Goal: Information Seeking & Learning: Learn about a topic

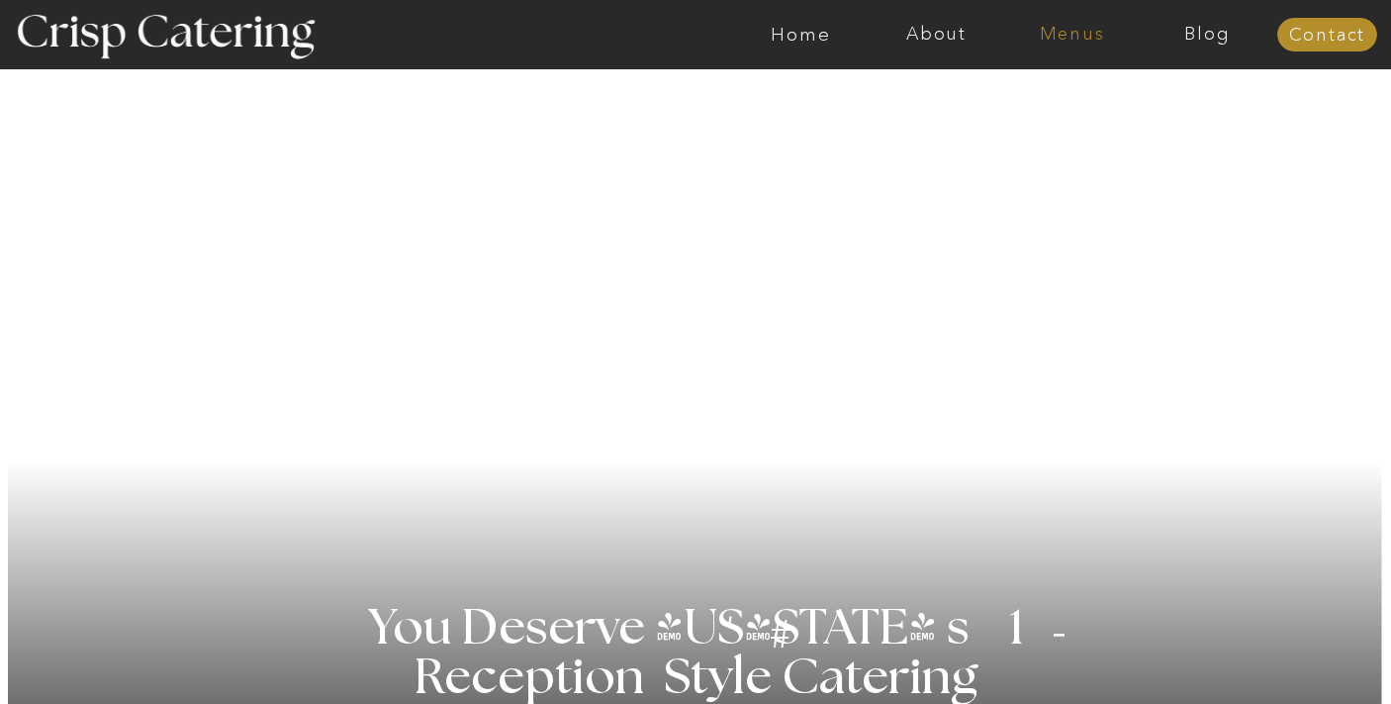
click at [1085, 33] on nav "Menus" at bounding box center [1072, 35] width 136 height 20
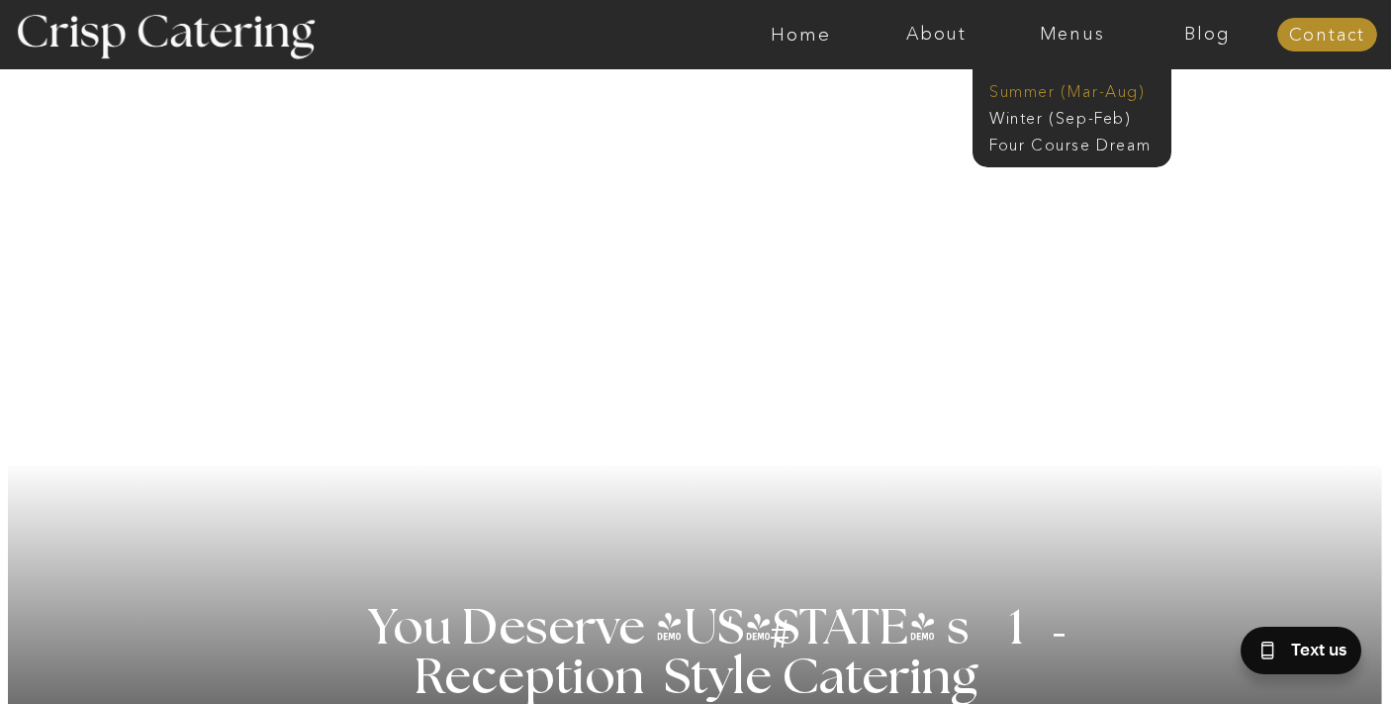
click at [1057, 87] on nav "Summer (Mar-Aug)" at bounding box center [1078, 89] width 177 height 19
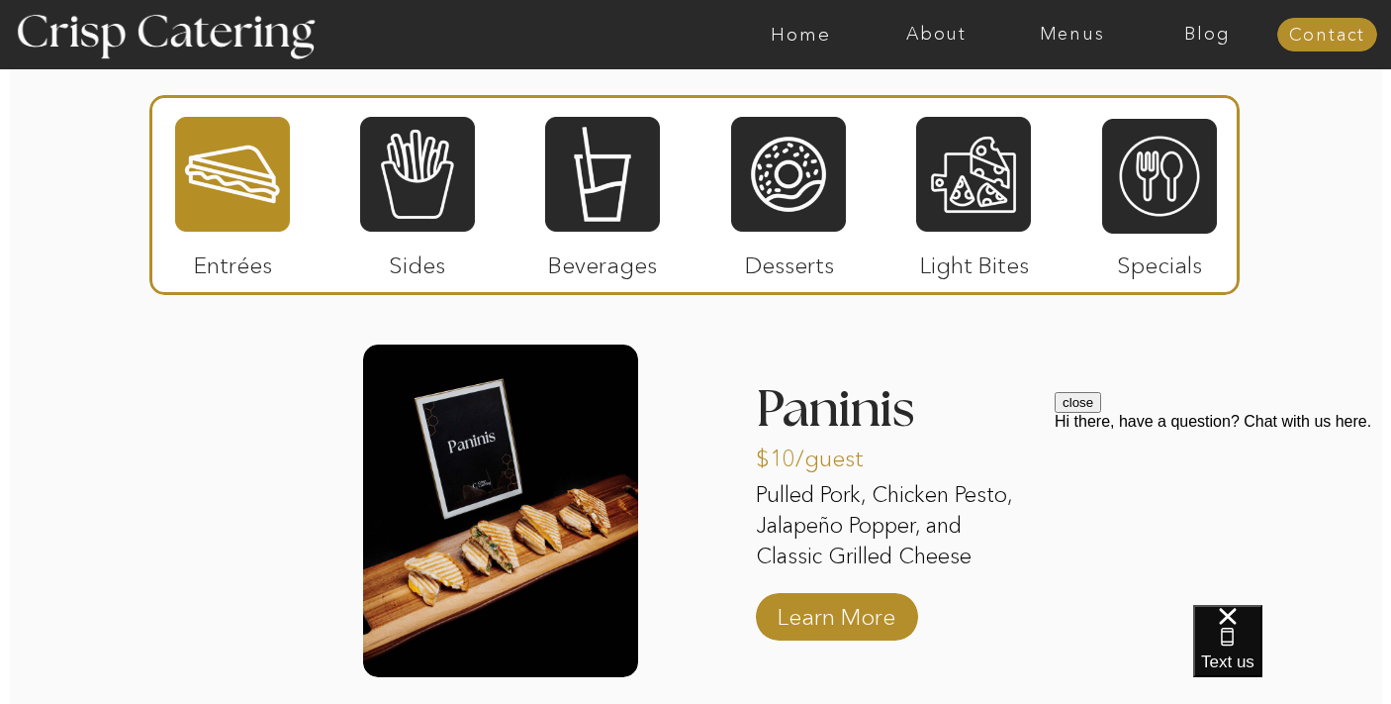
scroll to position [1869, 0]
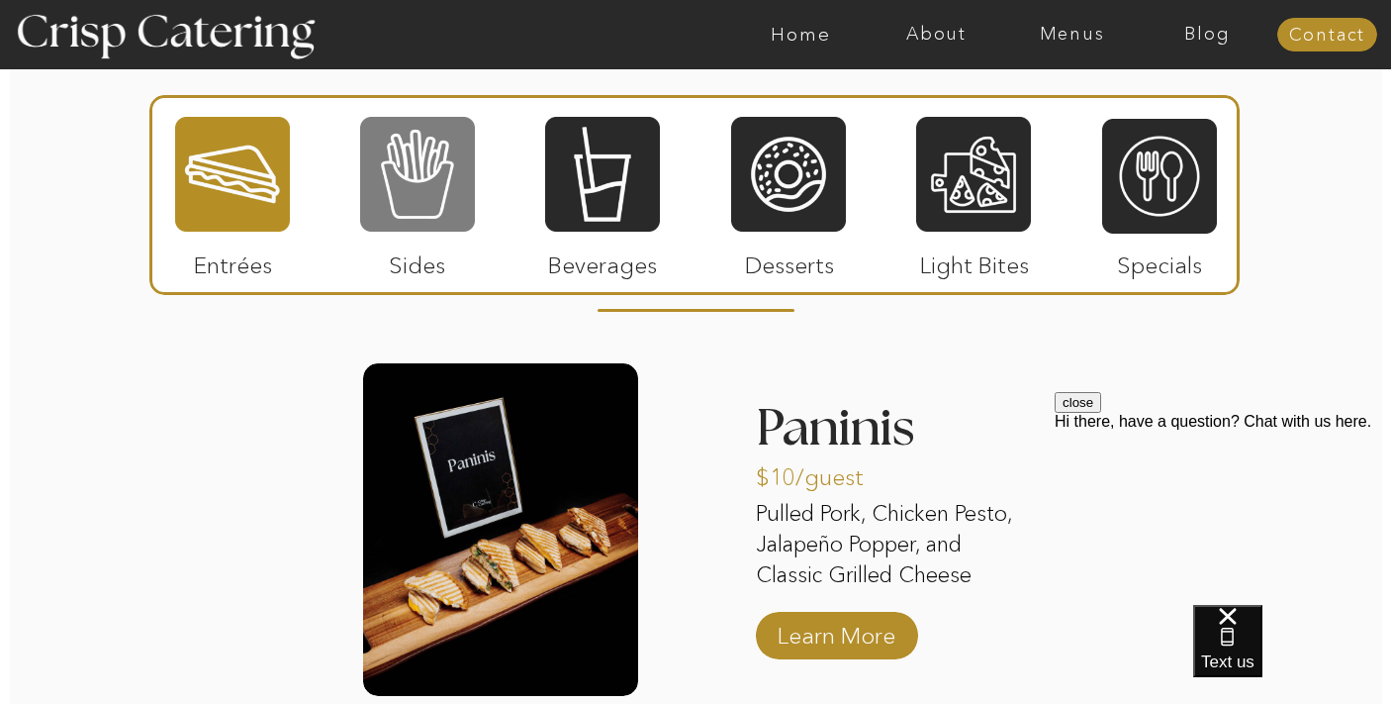
click at [450, 205] on div at bounding box center [417, 174] width 115 height 119
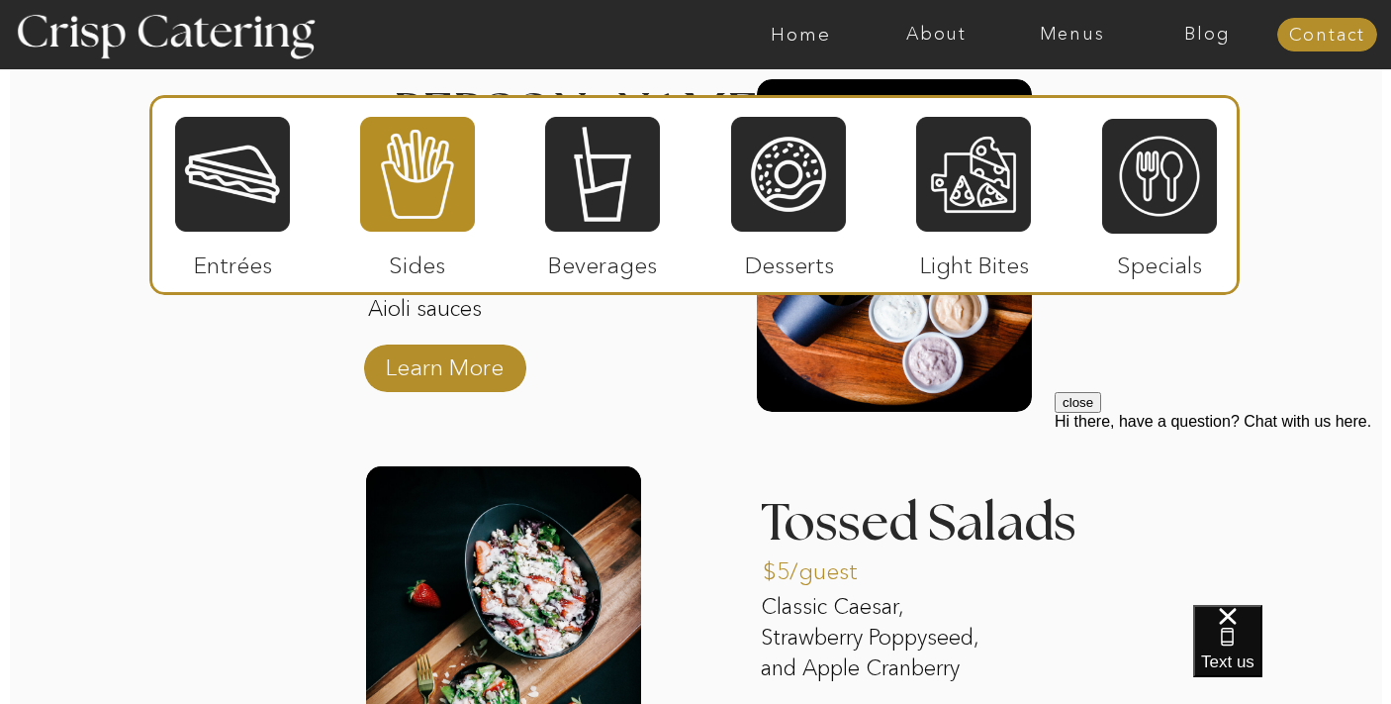
scroll to position [2030, 0]
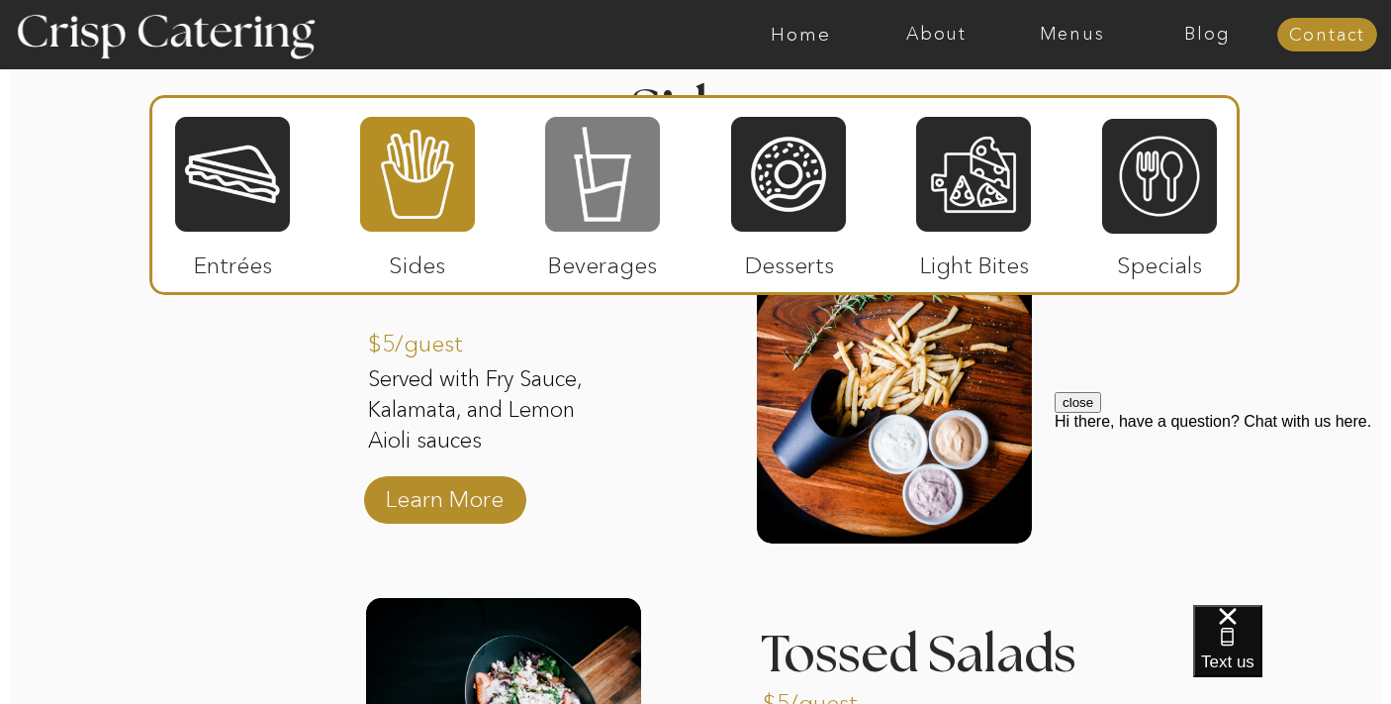
click at [600, 178] on div at bounding box center [602, 174] width 115 height 119
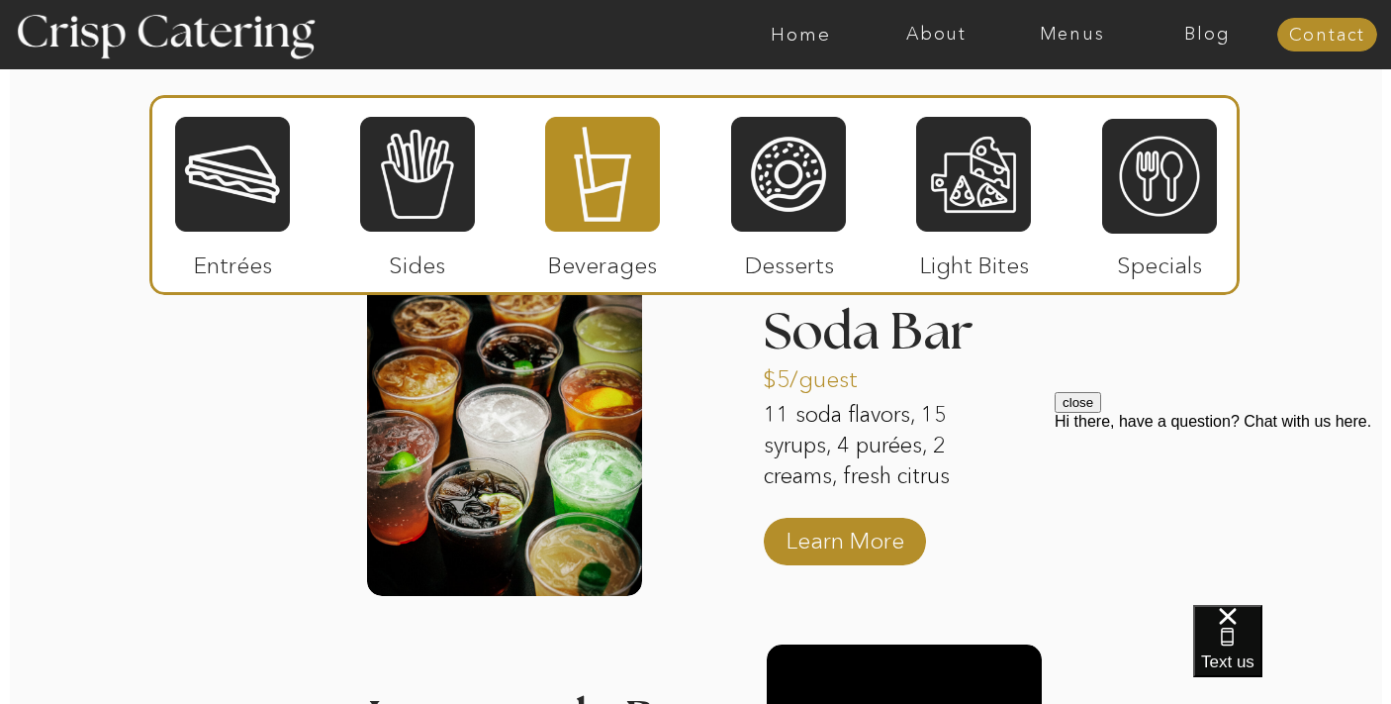
scroll to position [1982, 0]
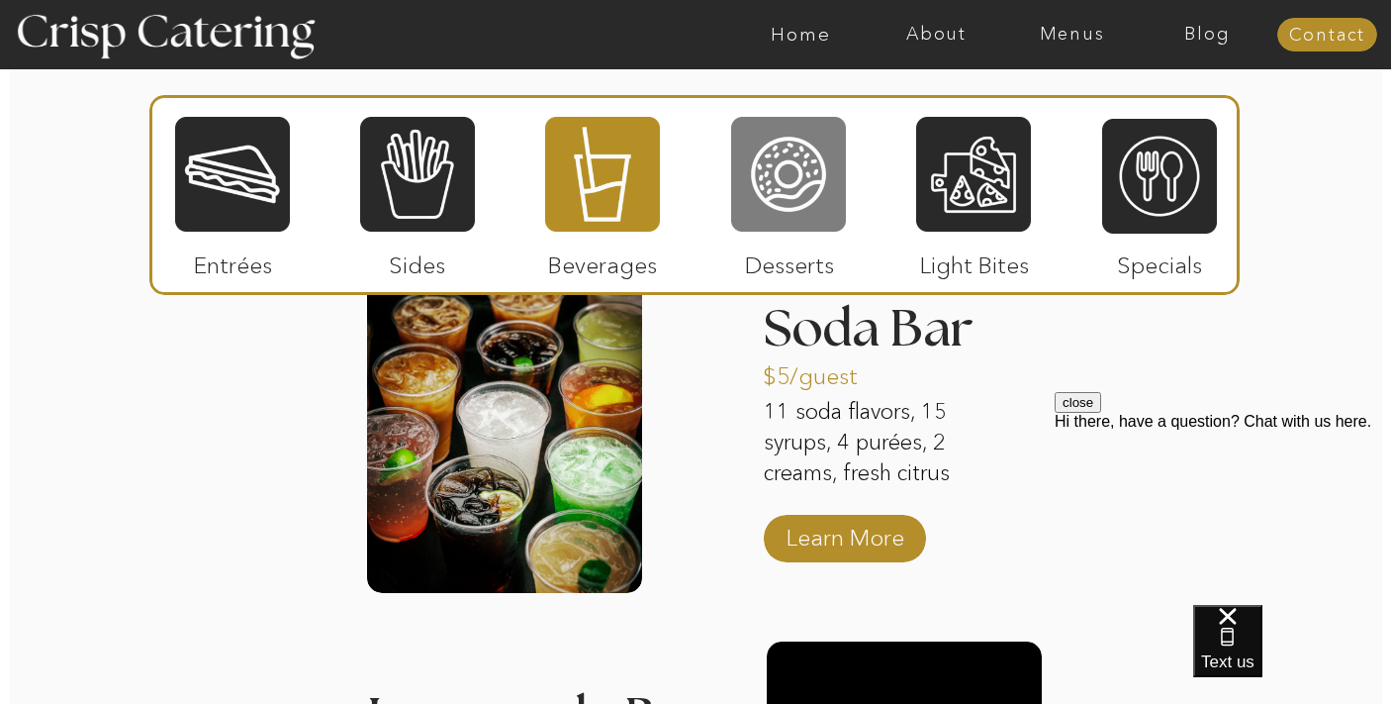
click at [773, 221] on div at bounding box center [788, 174] width 115 height 119
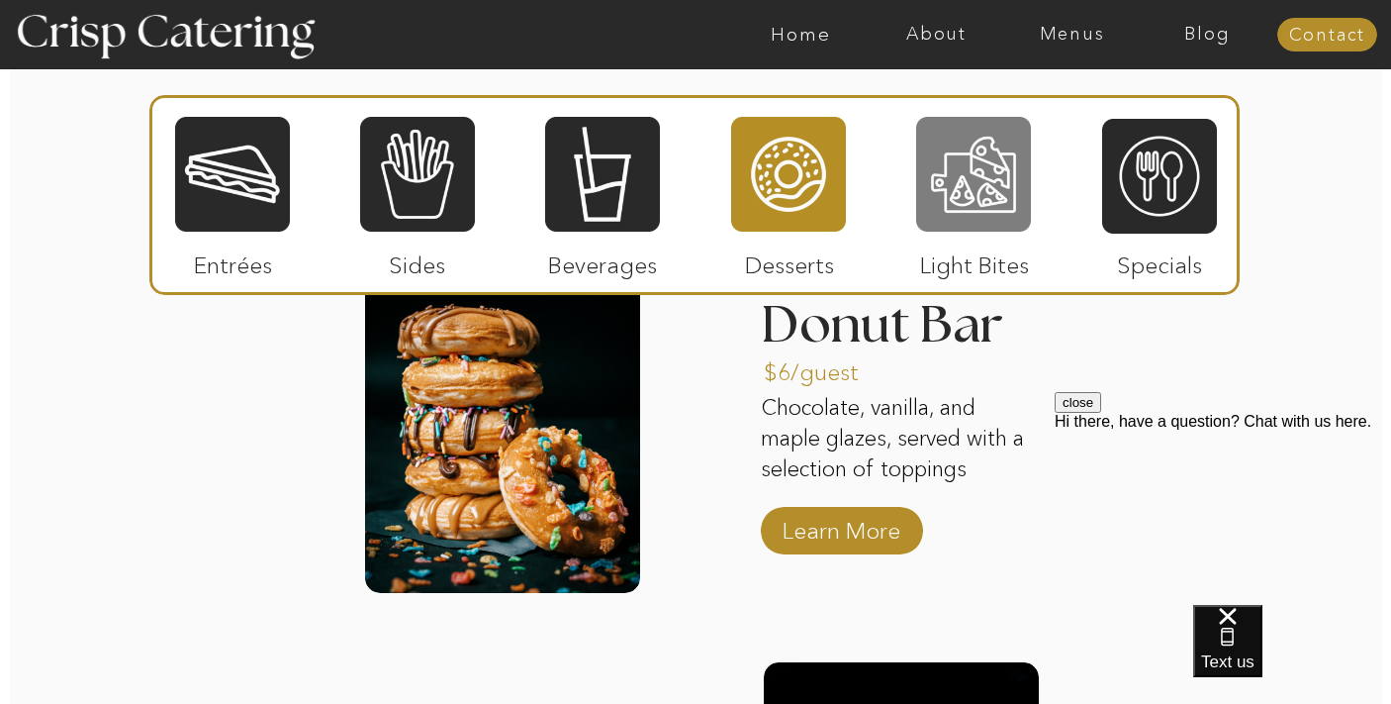
click at [970, 206] on div at bounding box center [973, 174] width 115 height 119
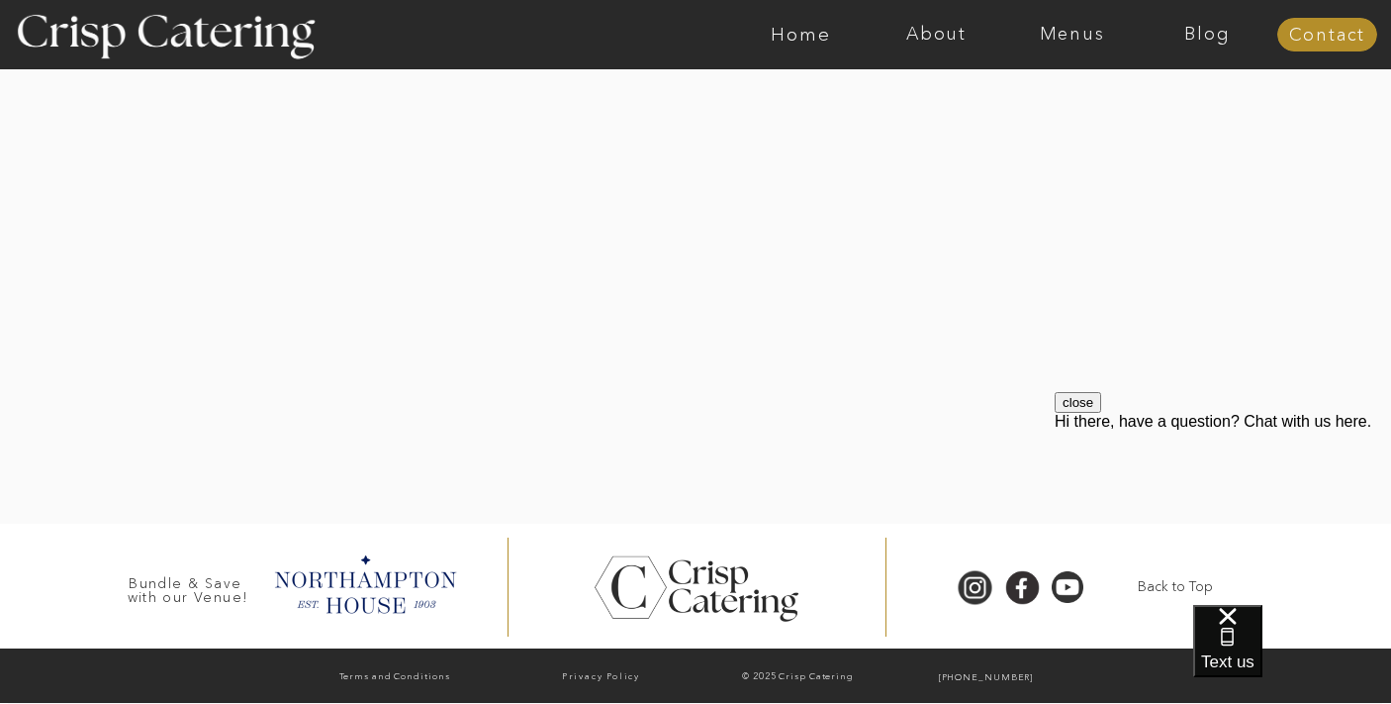
scroll to position [2257, 0]
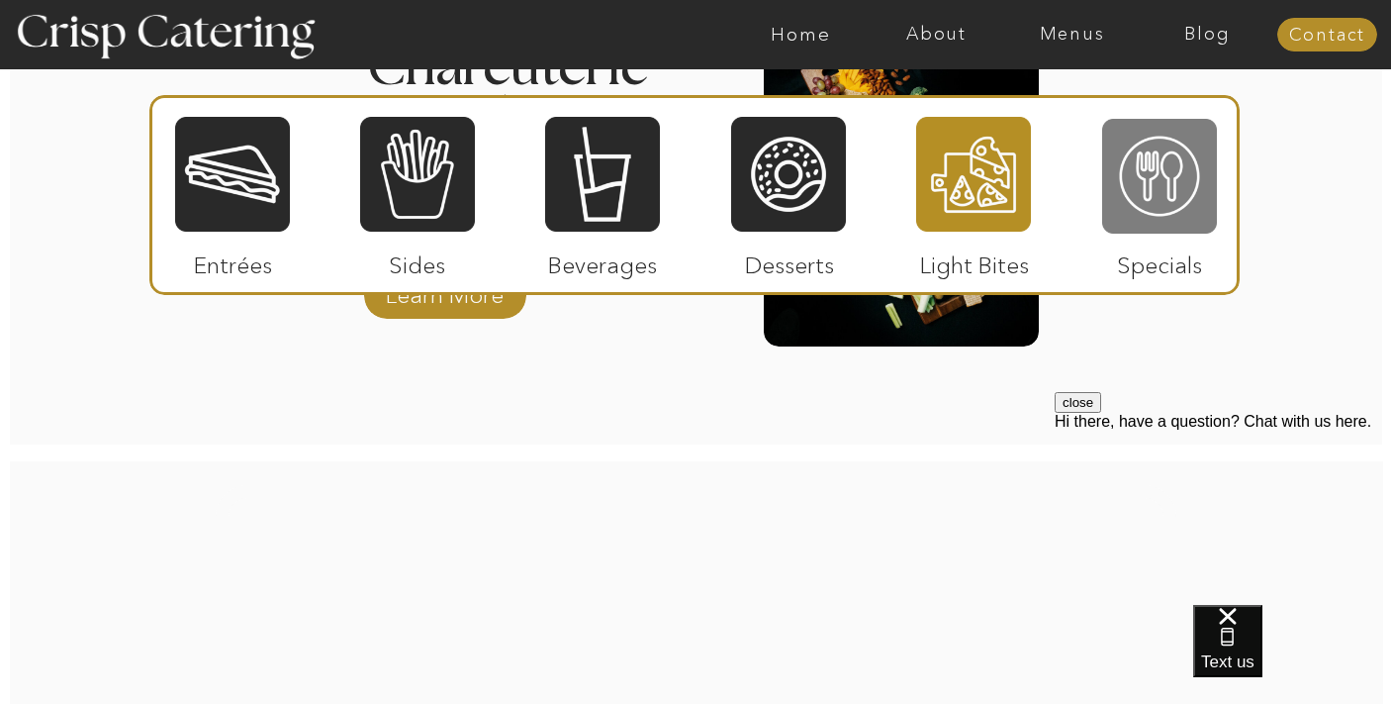
click at [1176, 207] on div at bounding box center [1159, 176] width 115 height 119
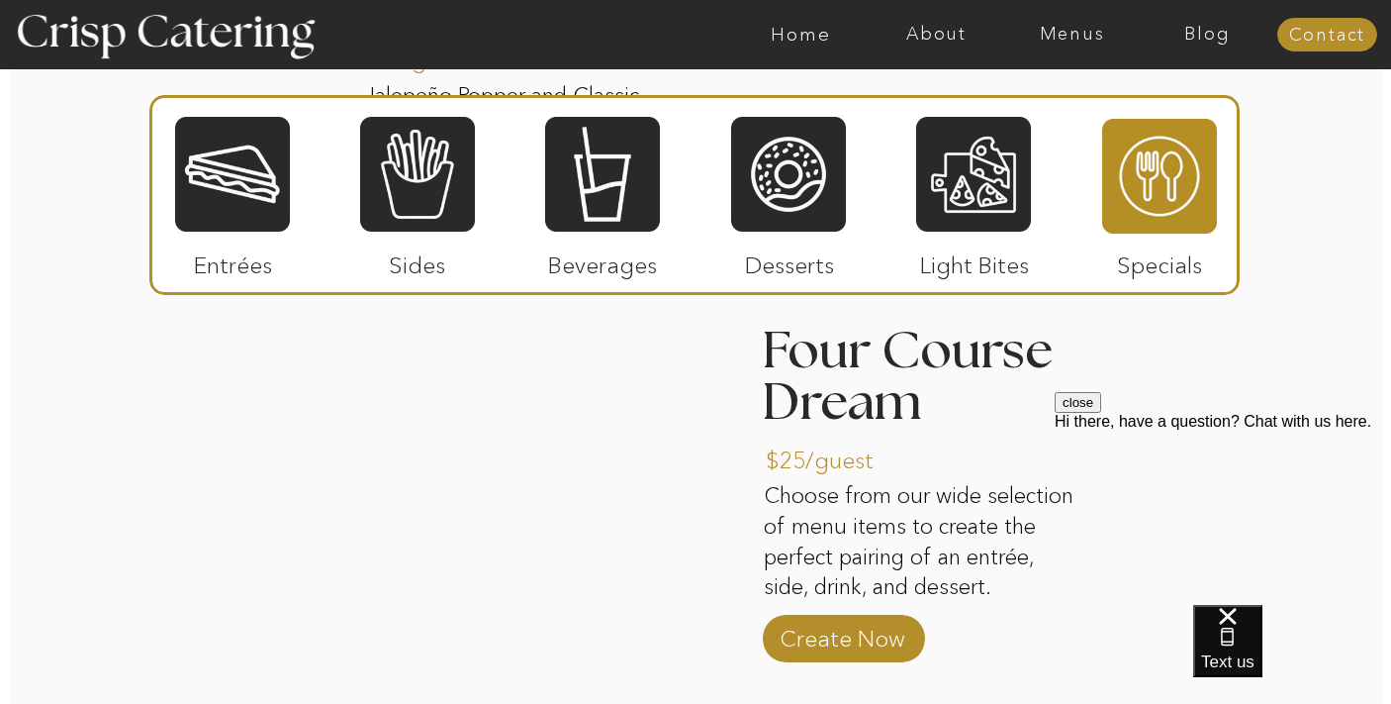
scroll to position [2354, 0]
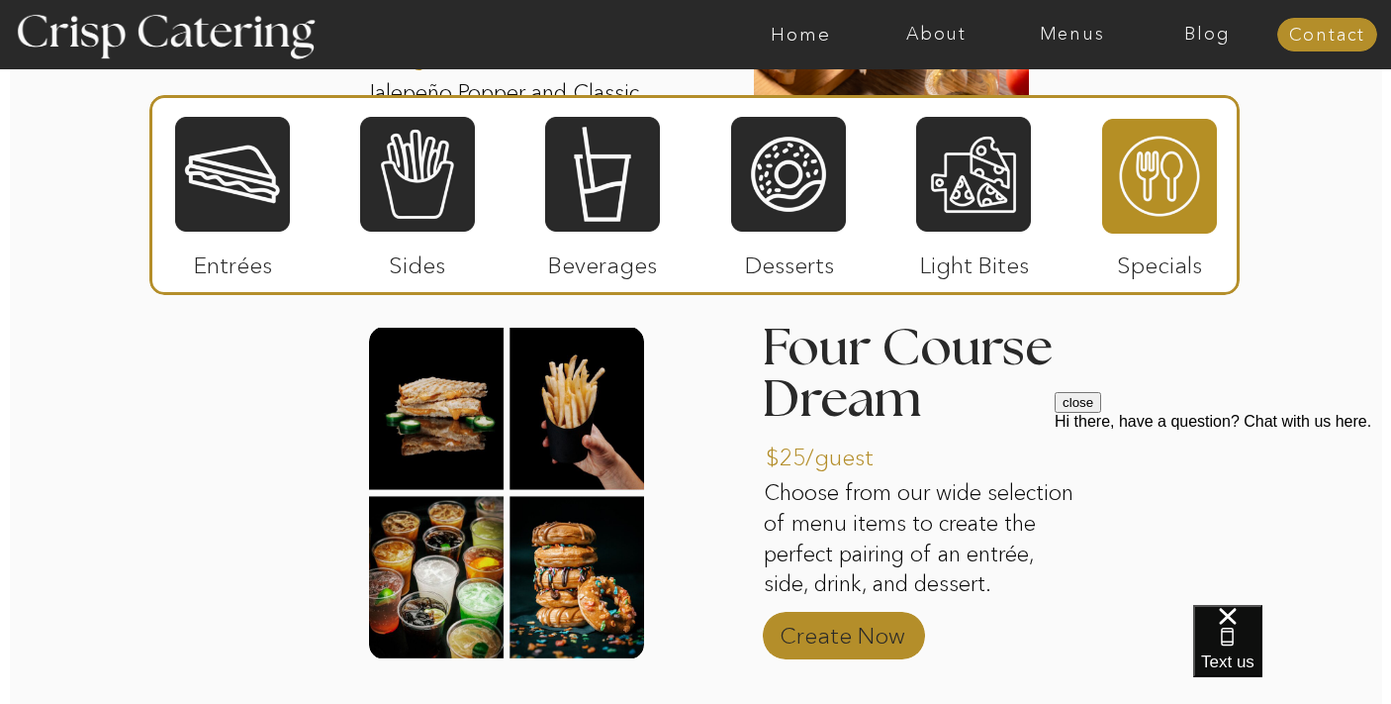
click at [884, 622] on p "Create Now" at bounding box center [843, 630] width 132 height 57
click at [265, 157] on div at bounding box center [232, 174] width 115 height 119
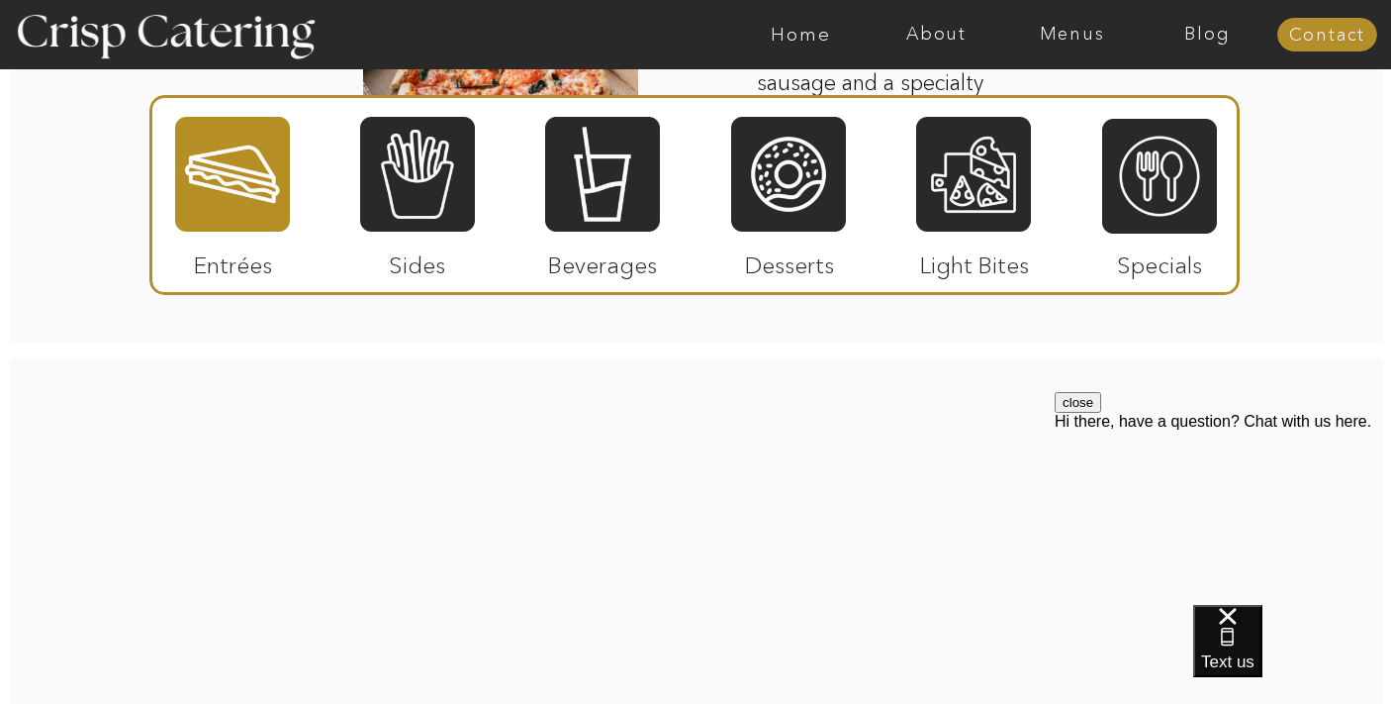
scroll to position [3070, 0]
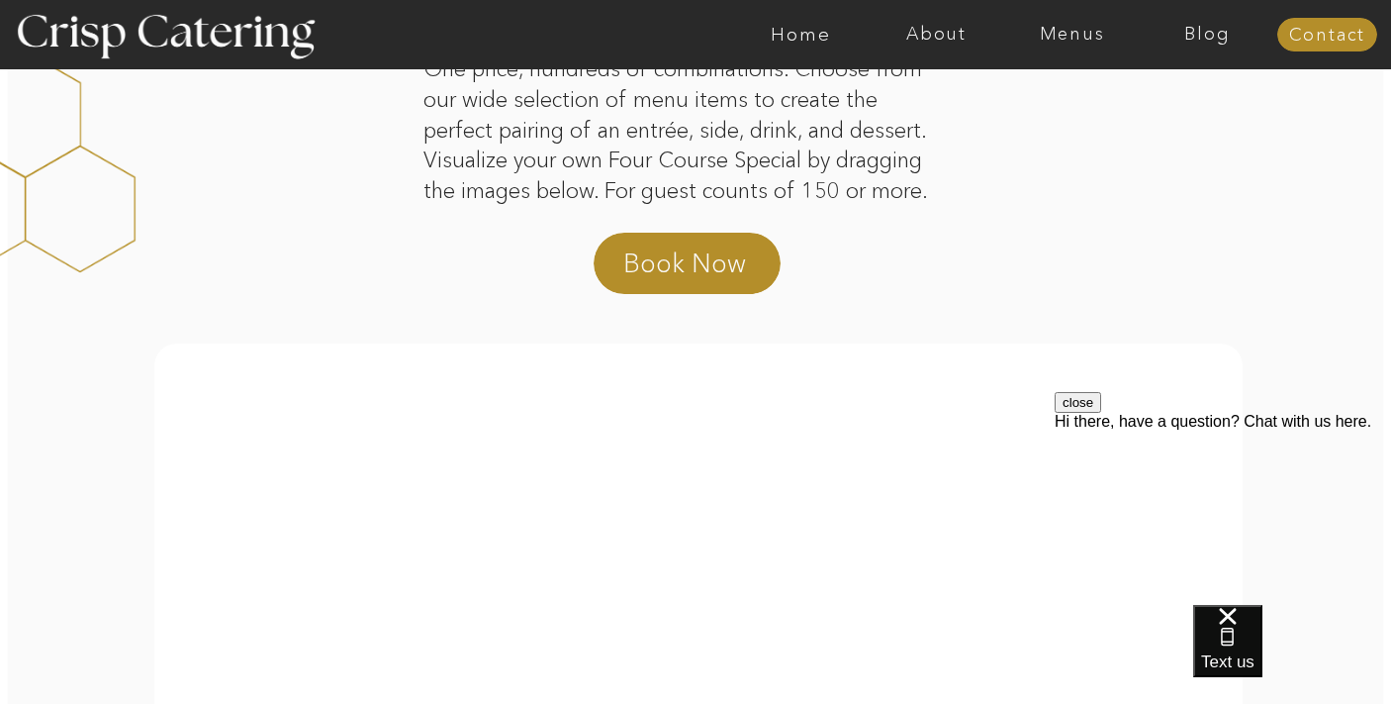
click at [1324, 430] on div "close Hi there, have a question? Chat with us here." at bounding box center [1223, 411] width 336 height 39
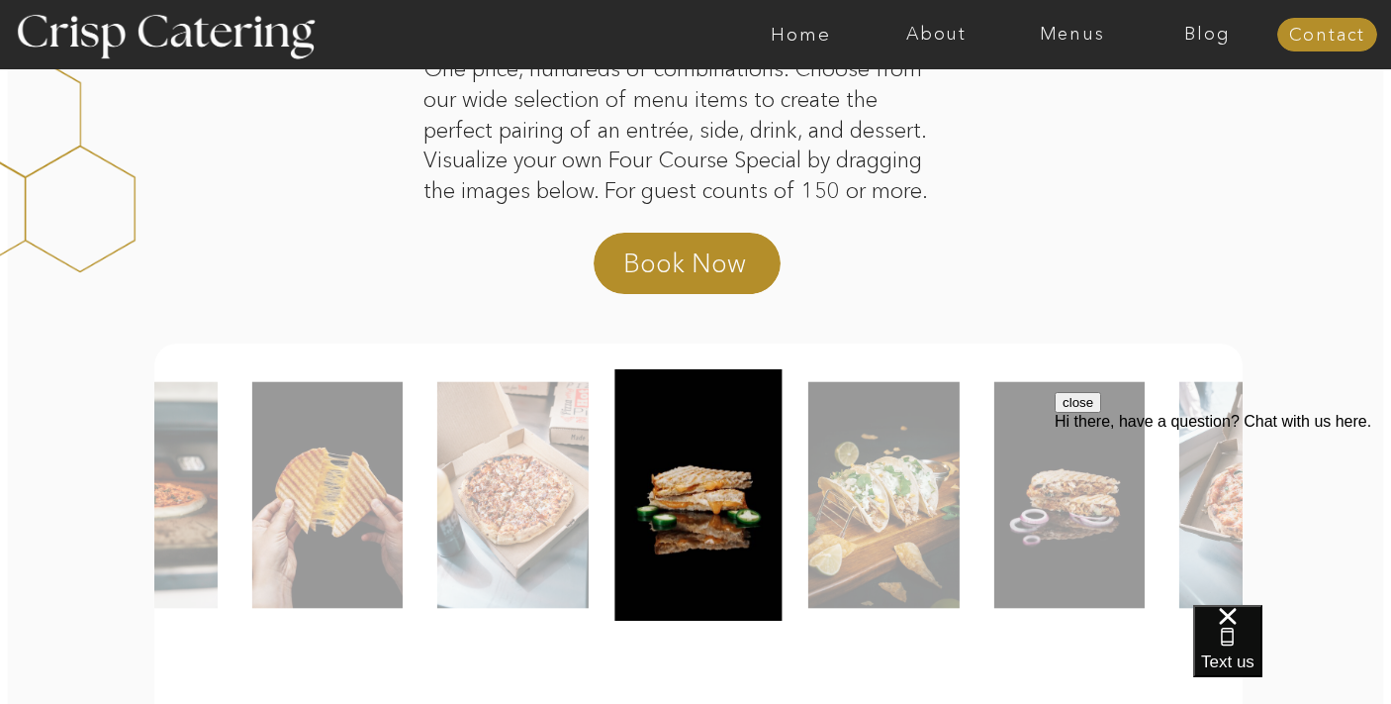
click at [1101, 413] on button "close" at bounding box center [1078, 402] width 47 height 21
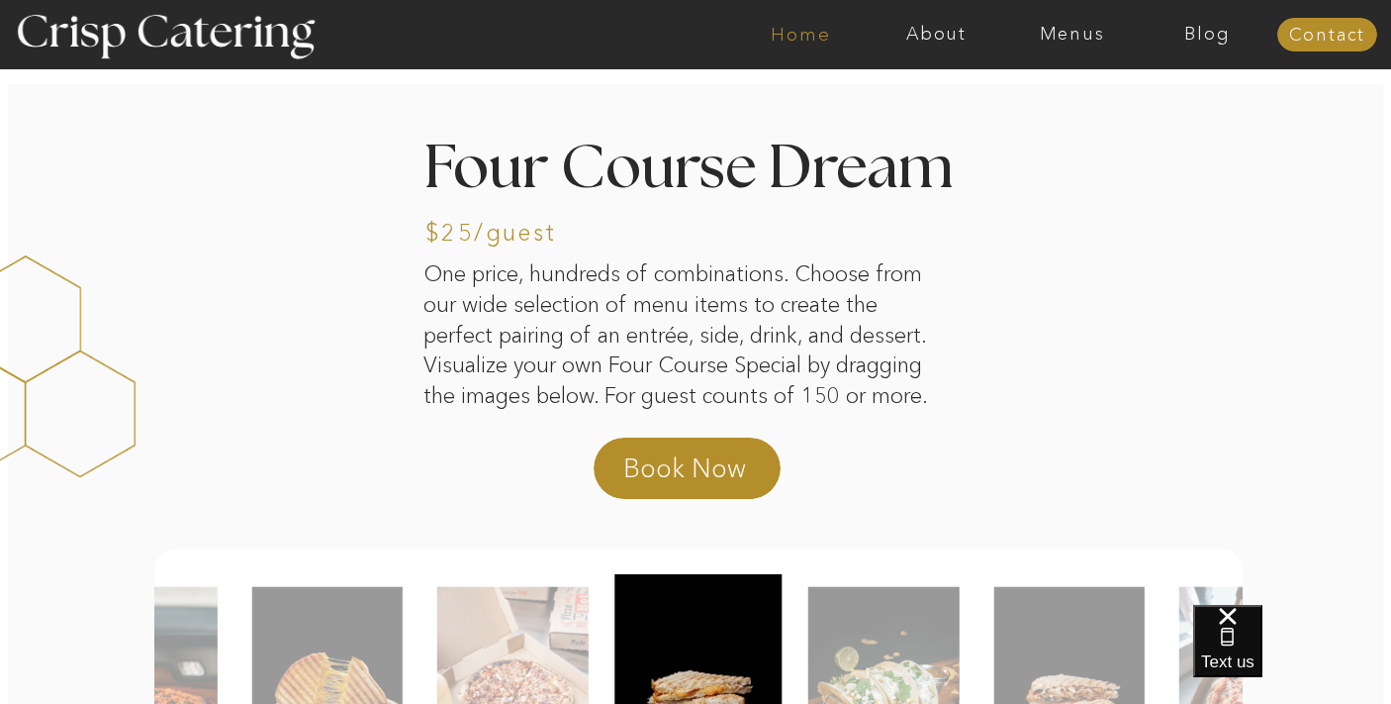
click at [791, 32] on nav "Home" at bounding box center [801, 35] width 136 height 20
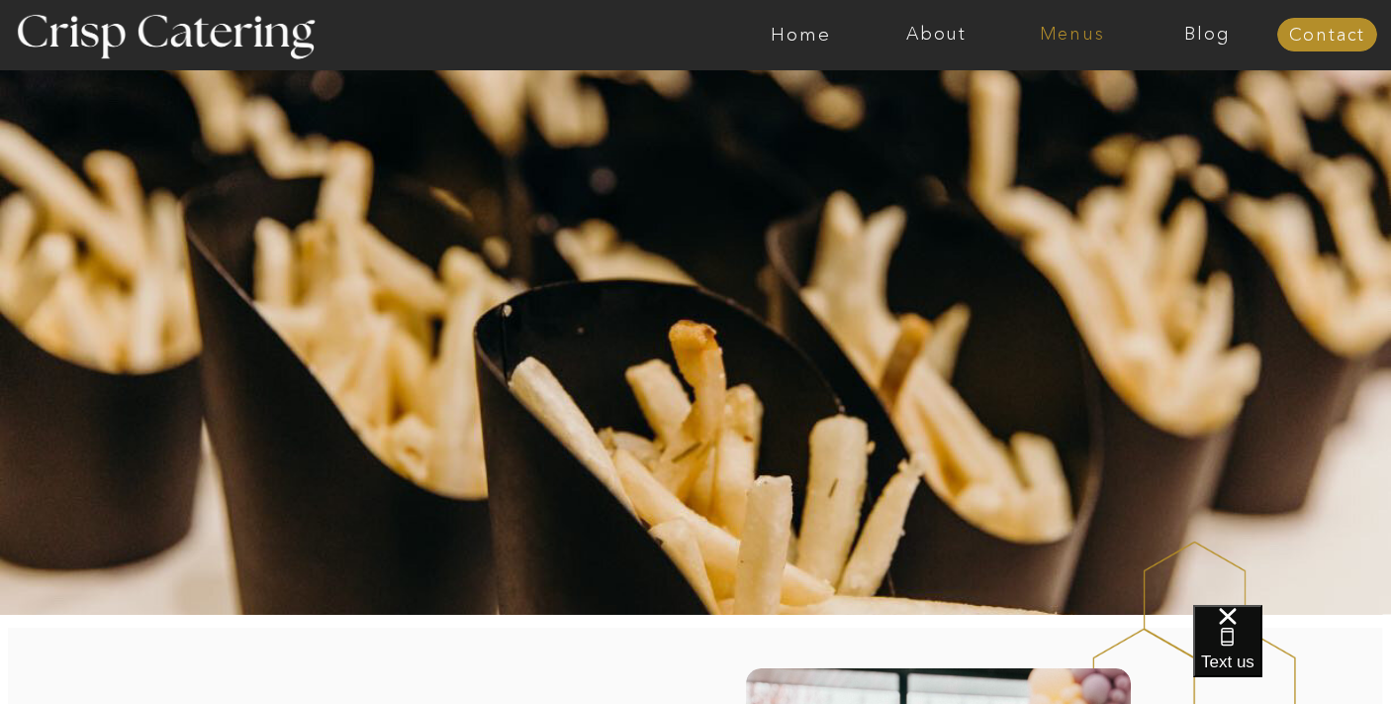
click at [1045, 40] on nav "Menus" at bounding box center [1072, 35] width 136 height 20
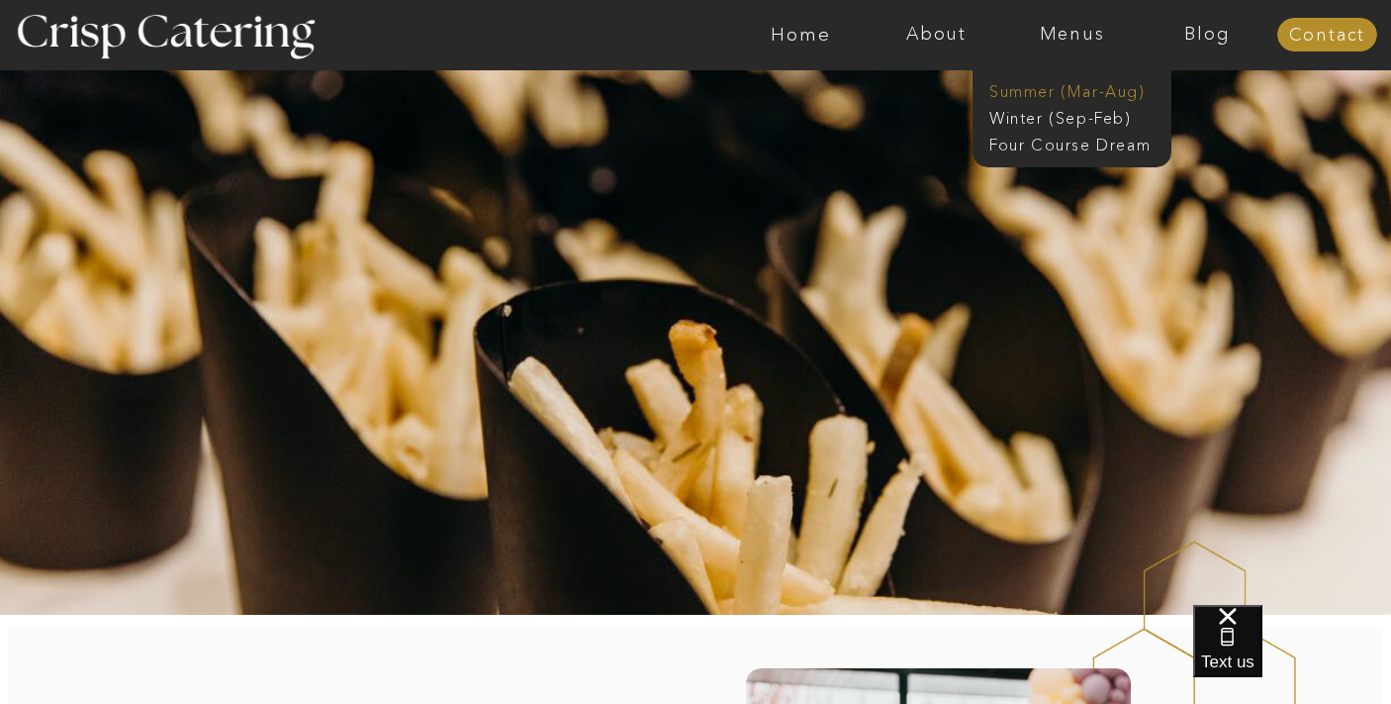
click at [1043, 91] on nav "Summer (Mar-Aug)" at bounding box center [1078, 89] width 177 height 19
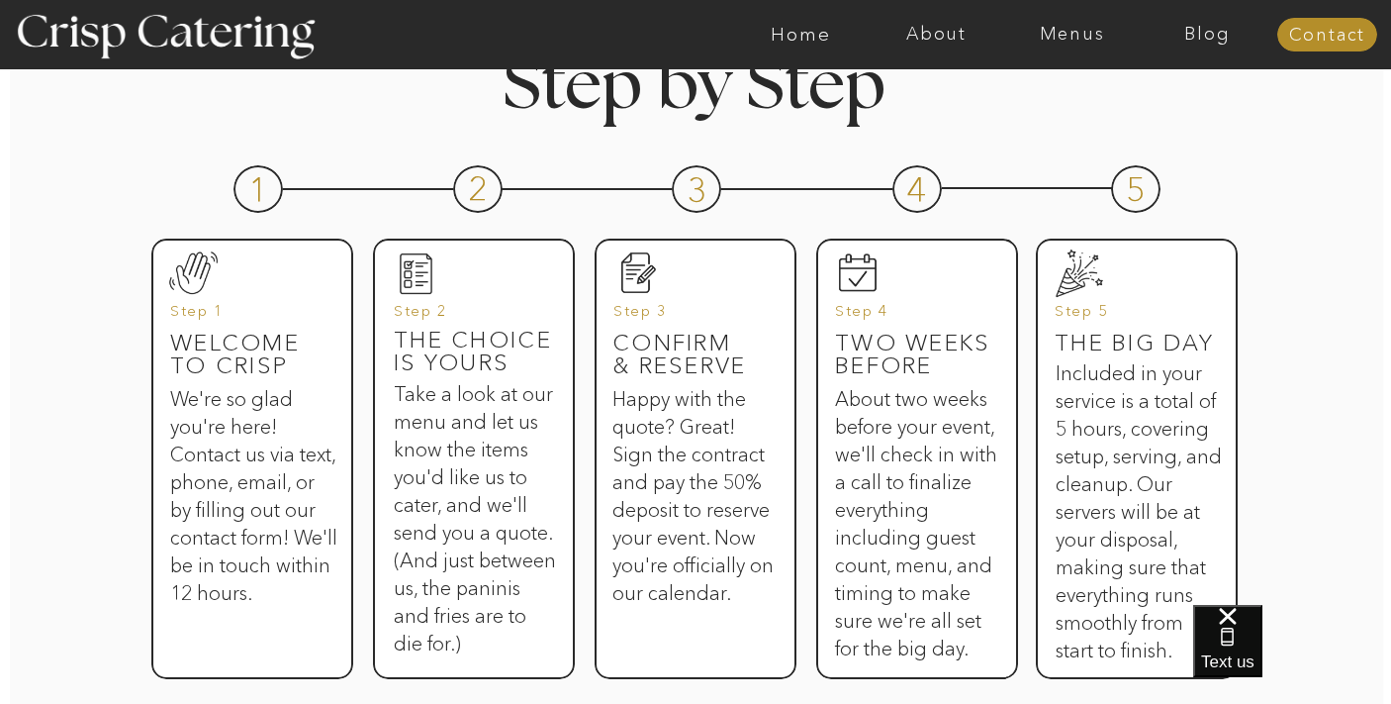
scroll to position [939, 0]
